Goal: Task Accomplishment & Management: Manage account settings

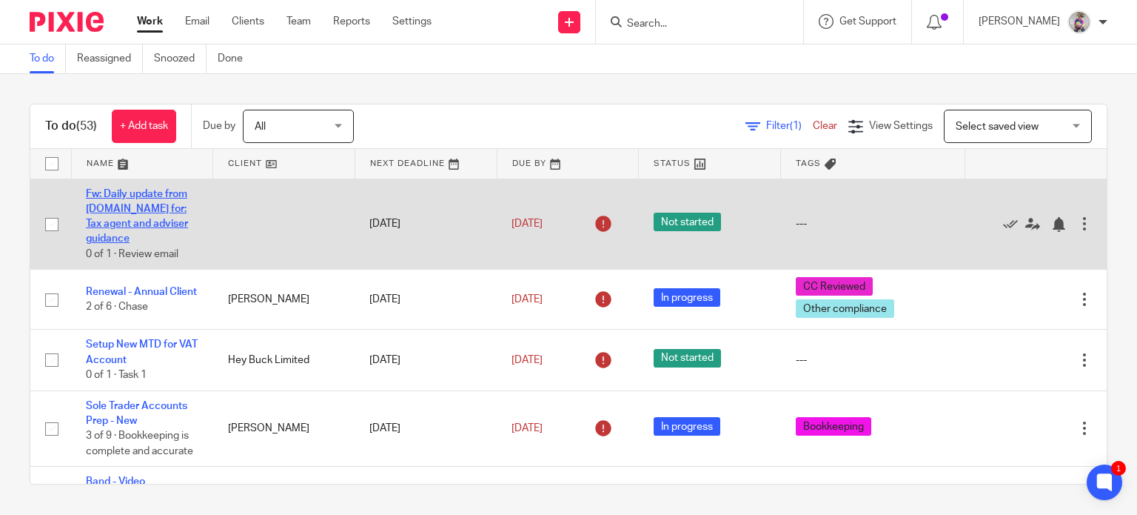
click at [153, 204] on link "Fw: Daily update from [DOMAIN_NAME] for: Tax agent and adviser guidance" at bounding box center [137, 217] width 102 height 56
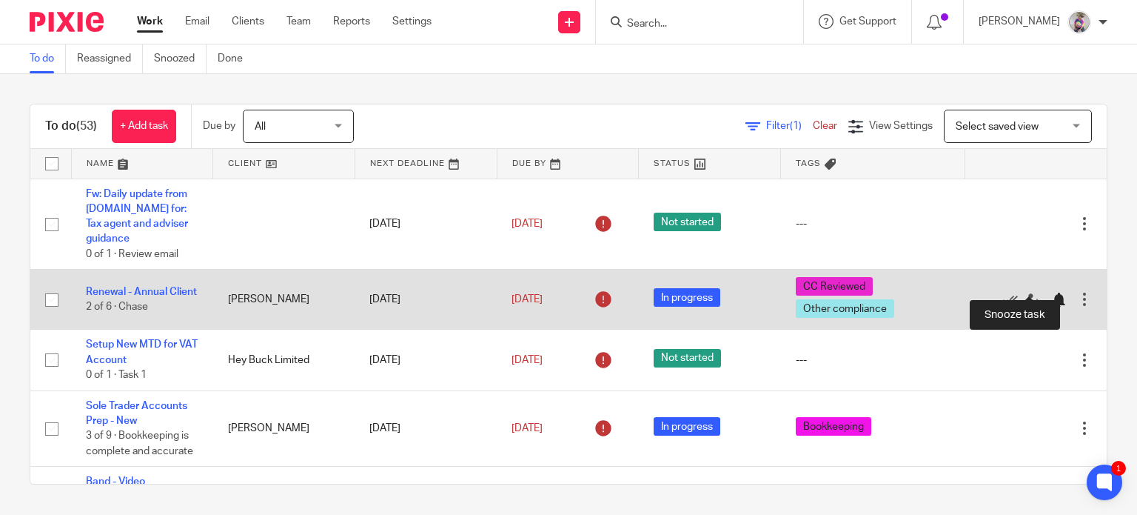
click at [1051, 292] on div at bounding box center [1058, 299] width 15 height 15
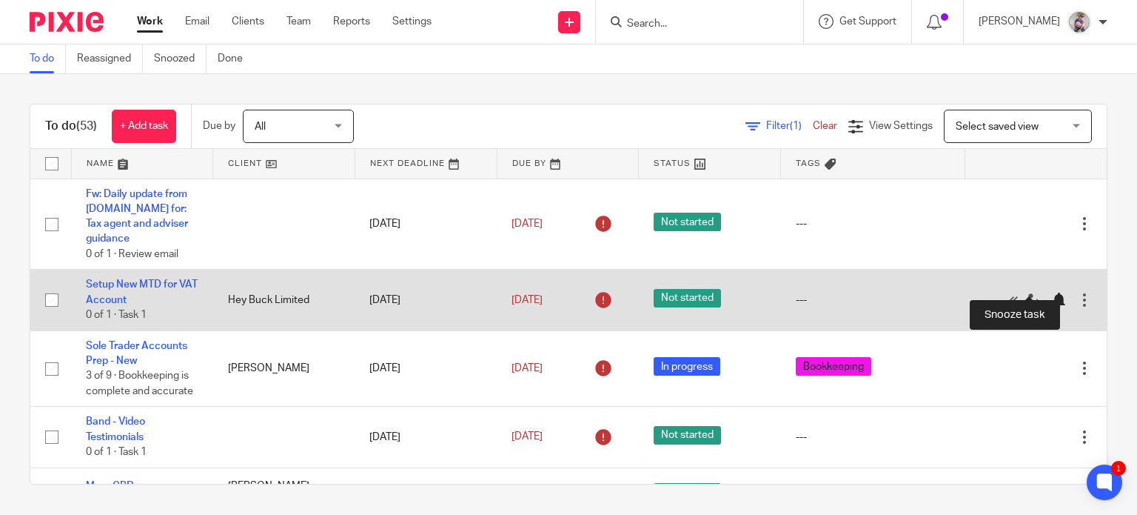
click at [1051, 292] on div at bounding box center [1058, 299] width 15 height 15
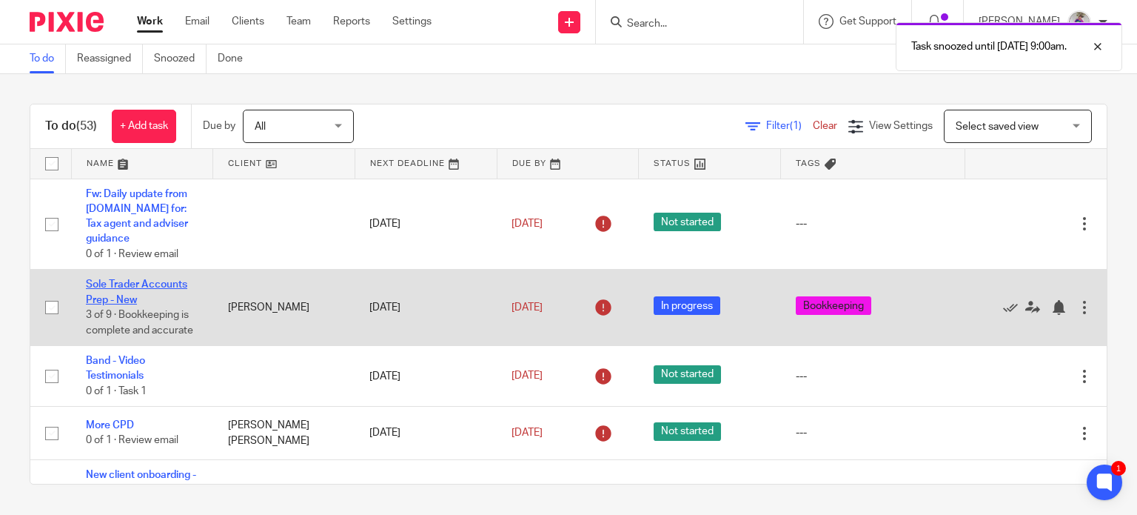
click at [143, 279] on link "Sole Trader Accounts Prep - New" at bounding box center [136, 291] width 101 height 25
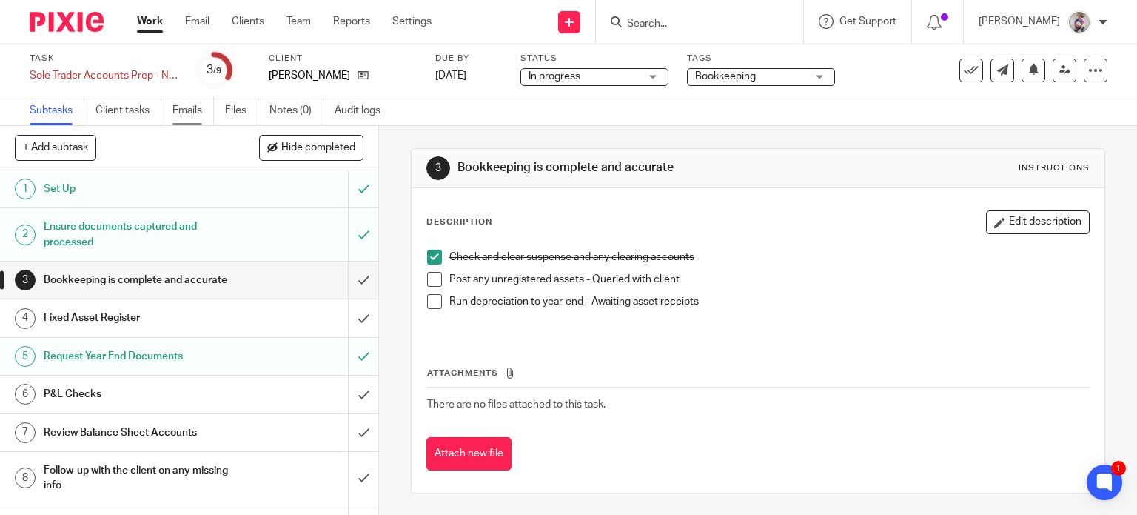
click at [185, 109] on link "Emails" at bounding box center [193, 110] width 41 height 29
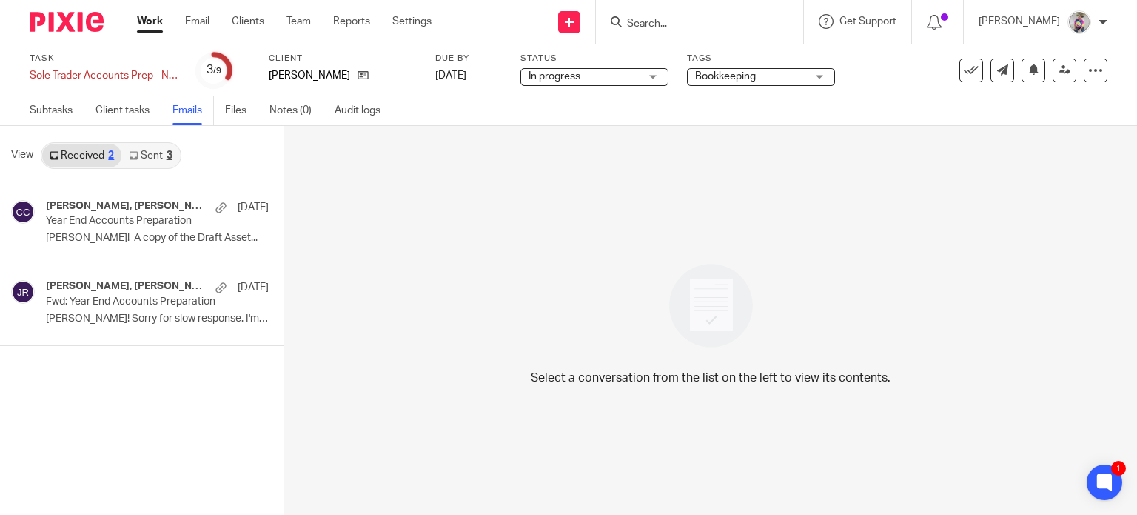
click at [145, 158] on link "Sent 3" at bounding box center [150, 156] width 58 height 24
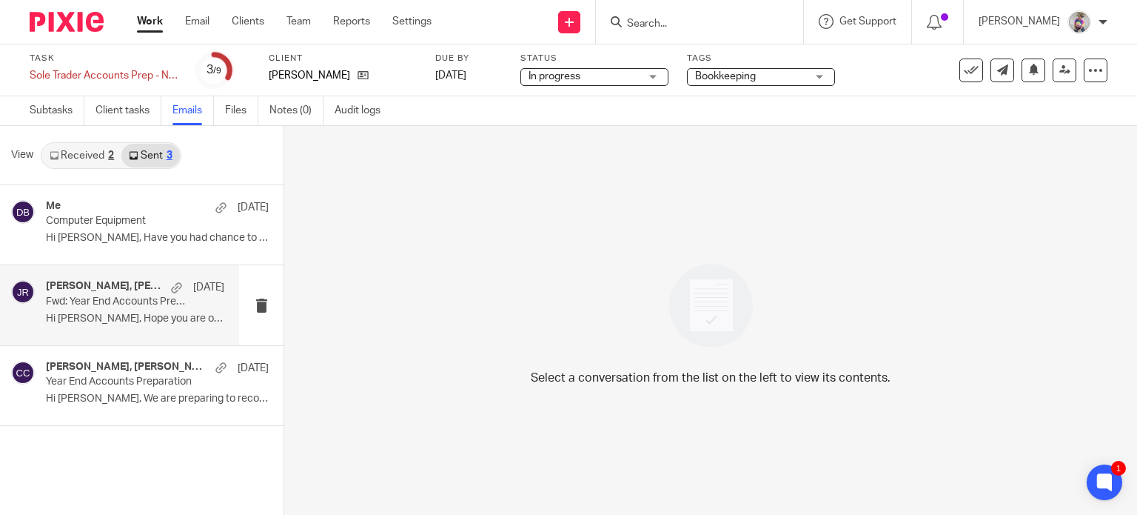
click at [124, 311] on div "[PERSON_NAME], [PERSON_NAME] [DATE] Fwd: Year End Accounts Preparation Hi [PERS…" at bounding box center [135, 305] width 178 height 50
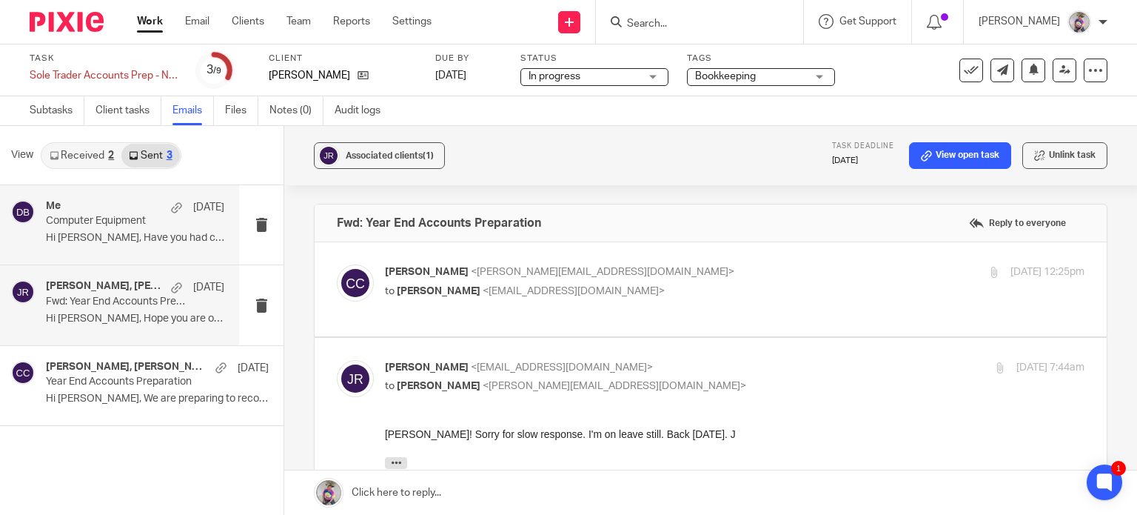
click at [104, 240] on p "Hi [PERSON_NAME], Have you had chance to find the..." at bounding box center [135, 238] width 178 height 13
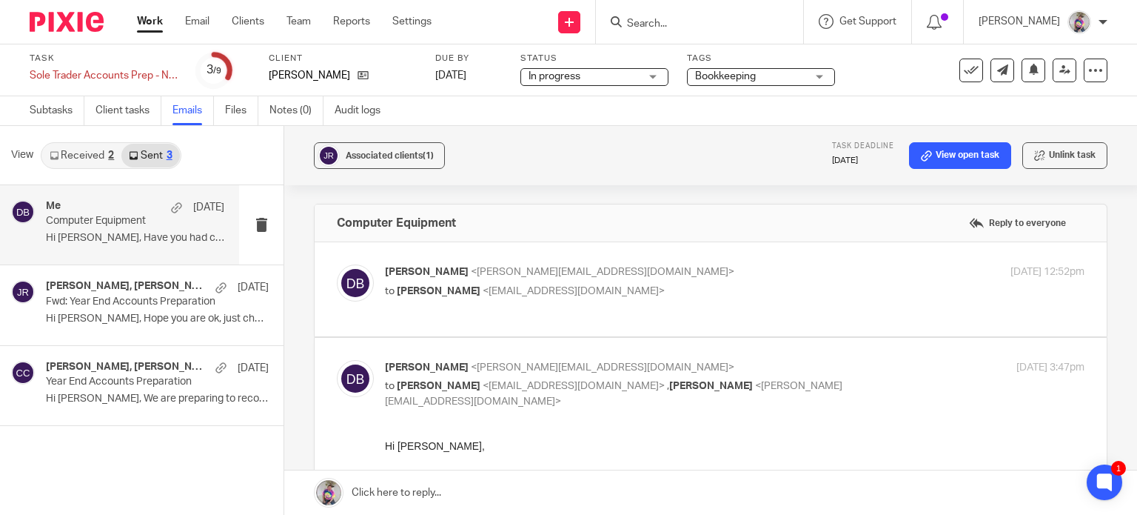
click at [146, 23] on link "Work" at bounding box center [150, 21] width 26 height 15
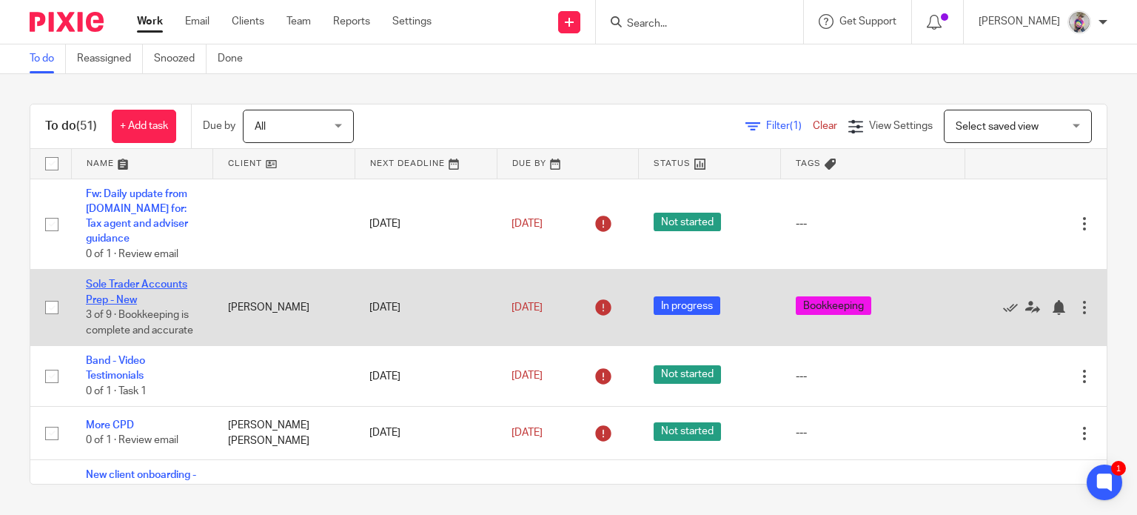
click at [148, 279] on link "Sole Trader Accounts Prep - New" at bounding box center [136, 291] width 101 height 25
